Goal: Find specific page/section: Find specific page/section

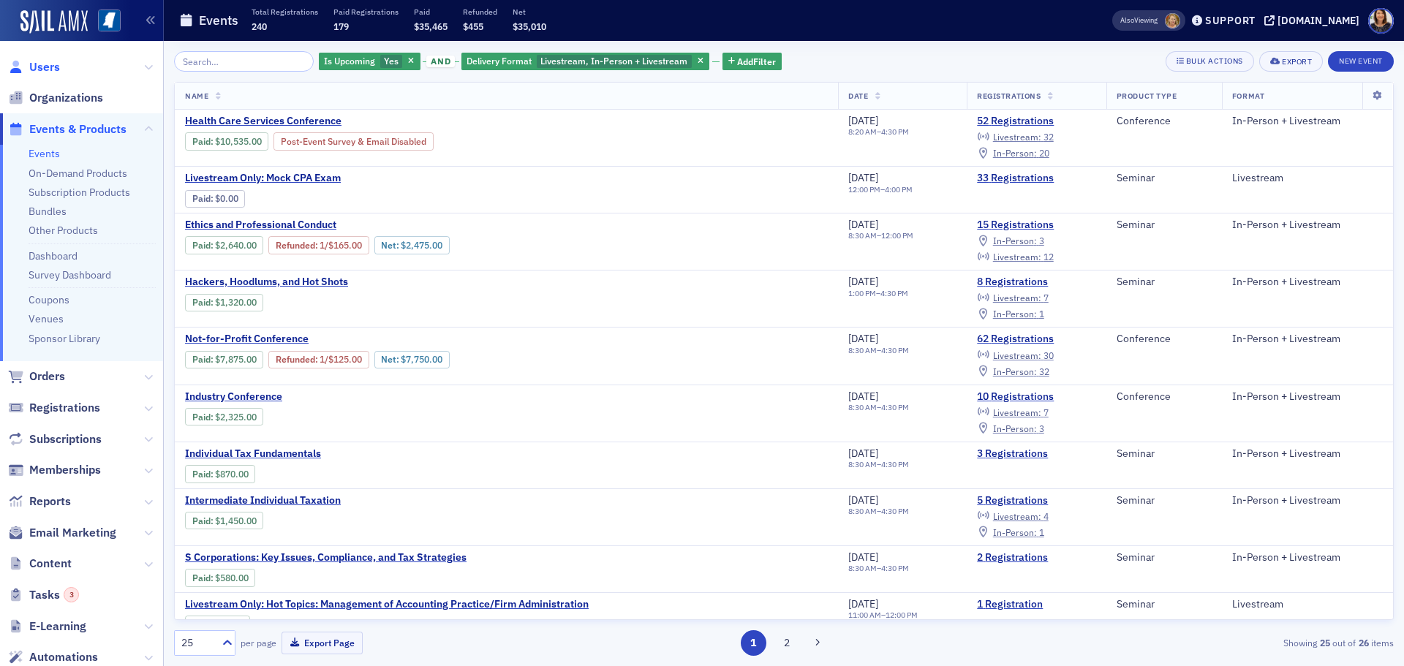
click at [36, 67] on span "Users" at bounding box center [44, 67] width 31 height 16
